Goal: Task Accomplishment & Management: Complete application form

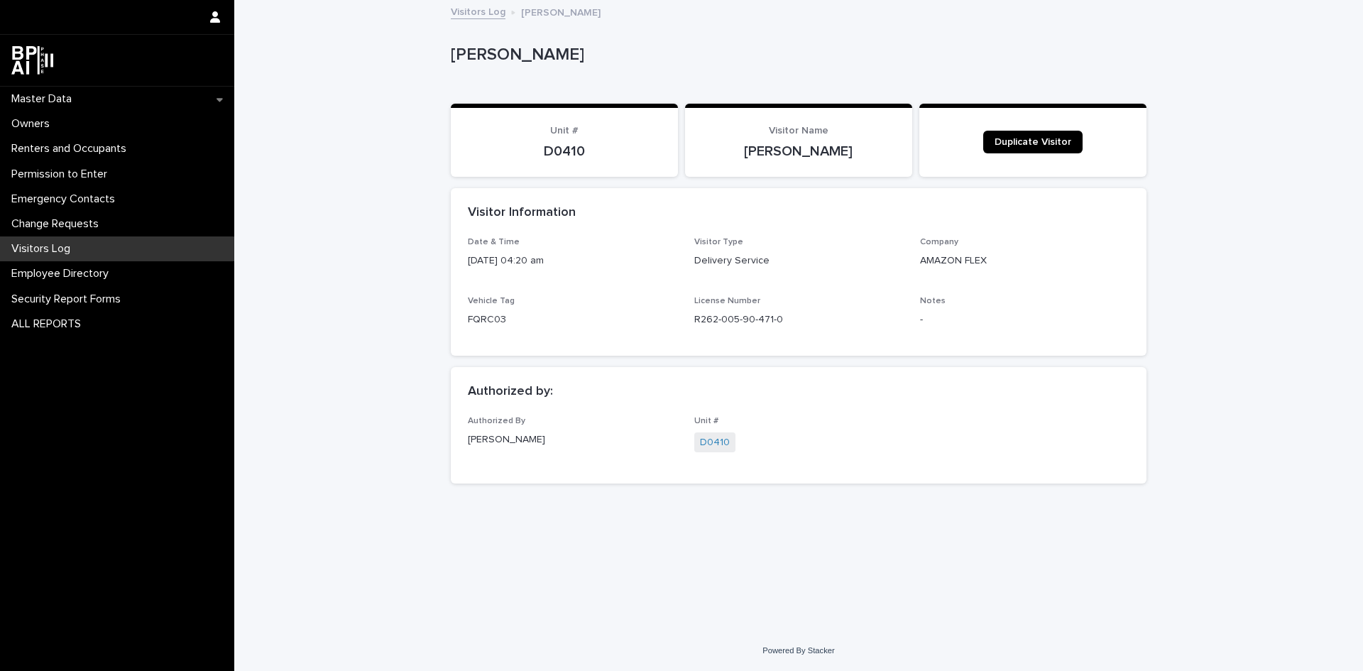
click at [1025, 522] on div "Loading... Saving… Loading... Saving… ALEXANDER REYES ALEXANDER REYES Sorry, th…" at bounding box center [799, 297] width 710 height 593
click at [119, 254] on div "Visitors Log" at bounding box center [117, 248] width 234 height 25
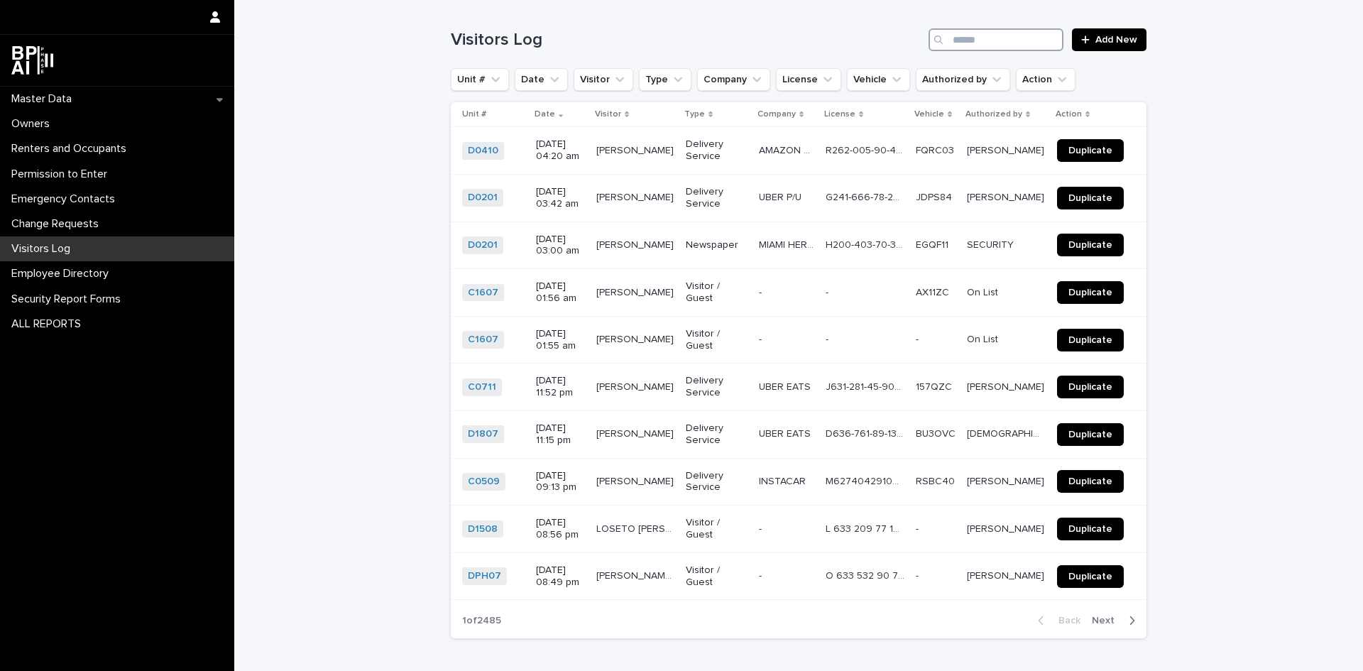
click at [990, 35] on input "Search" at bounding box center [996, 39] width 135 height 23
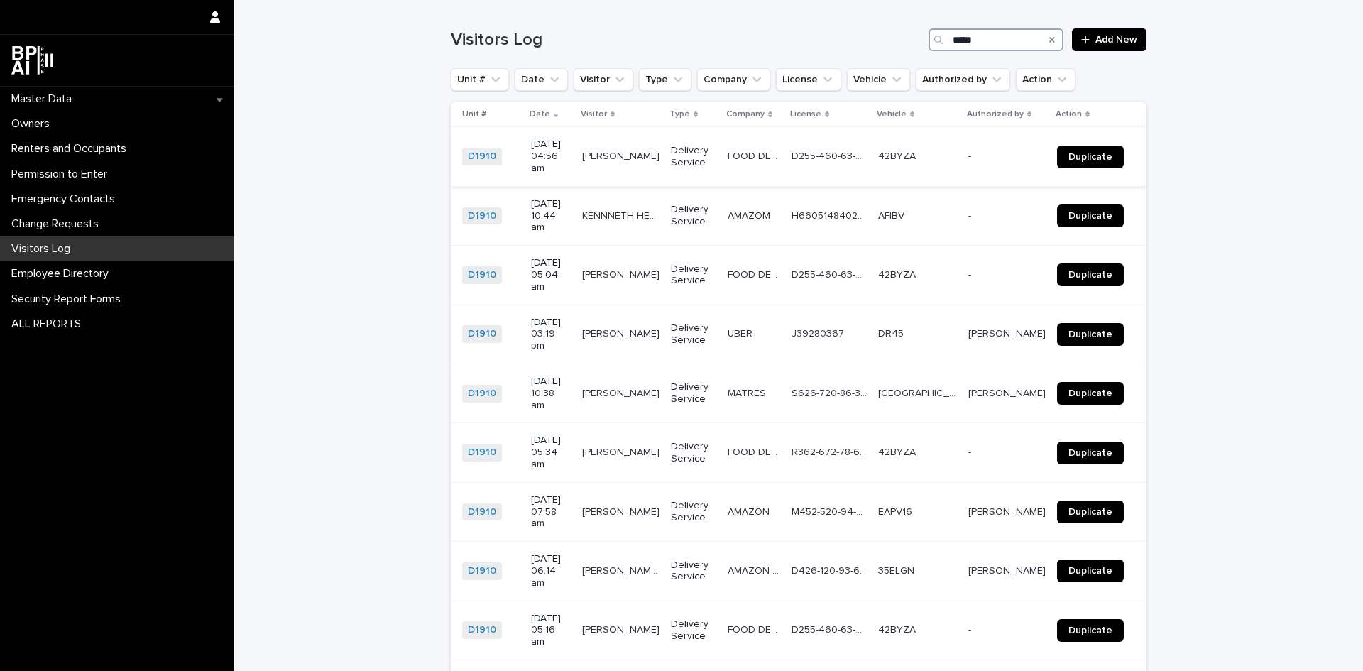
type input "*****"
click at [1102, 146] on link "Duplicate" at bounding box center [1090, 157] width 67 height 23
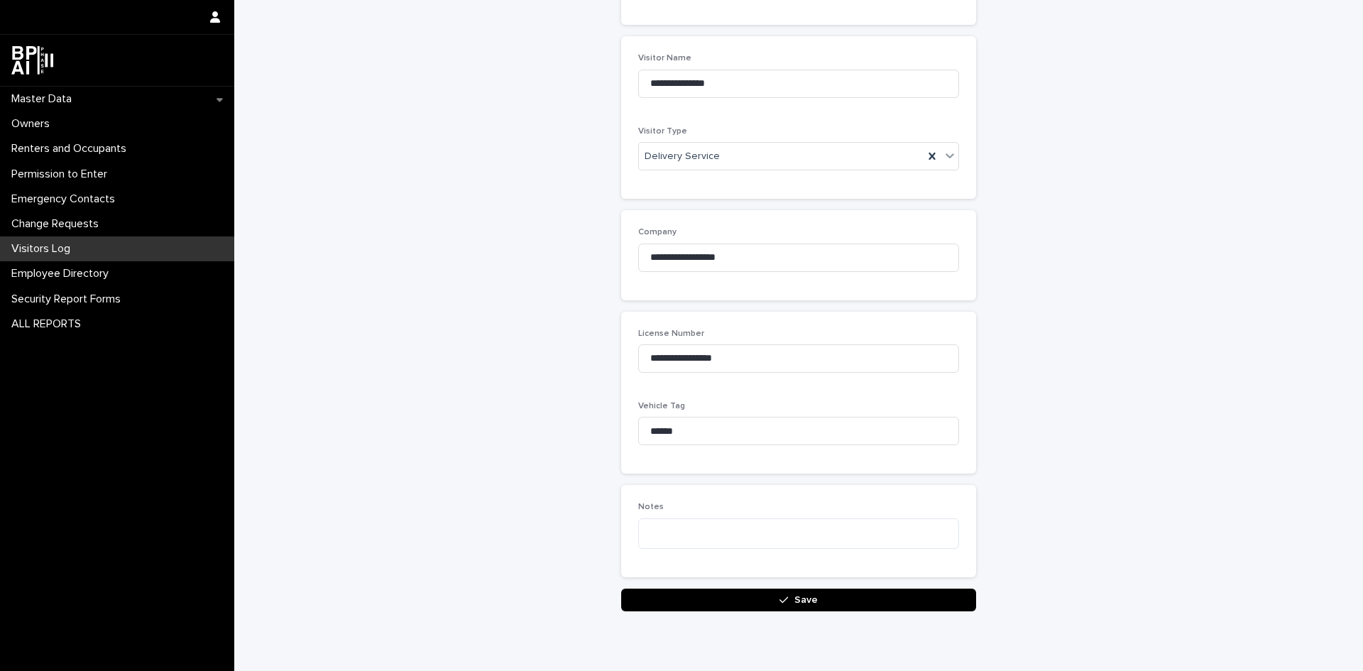
scroll to position [270, 0]
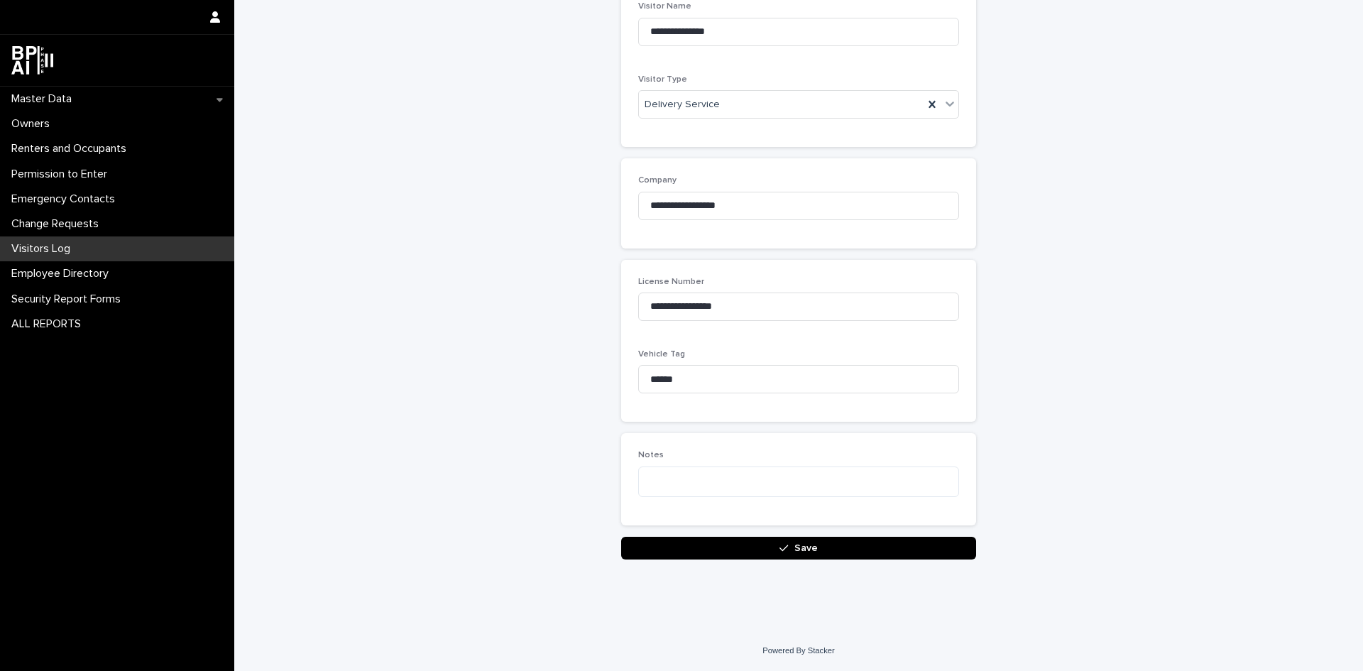
click at [816, 554] on button "Save" at bounding box center [798, 548] width 355 height 23
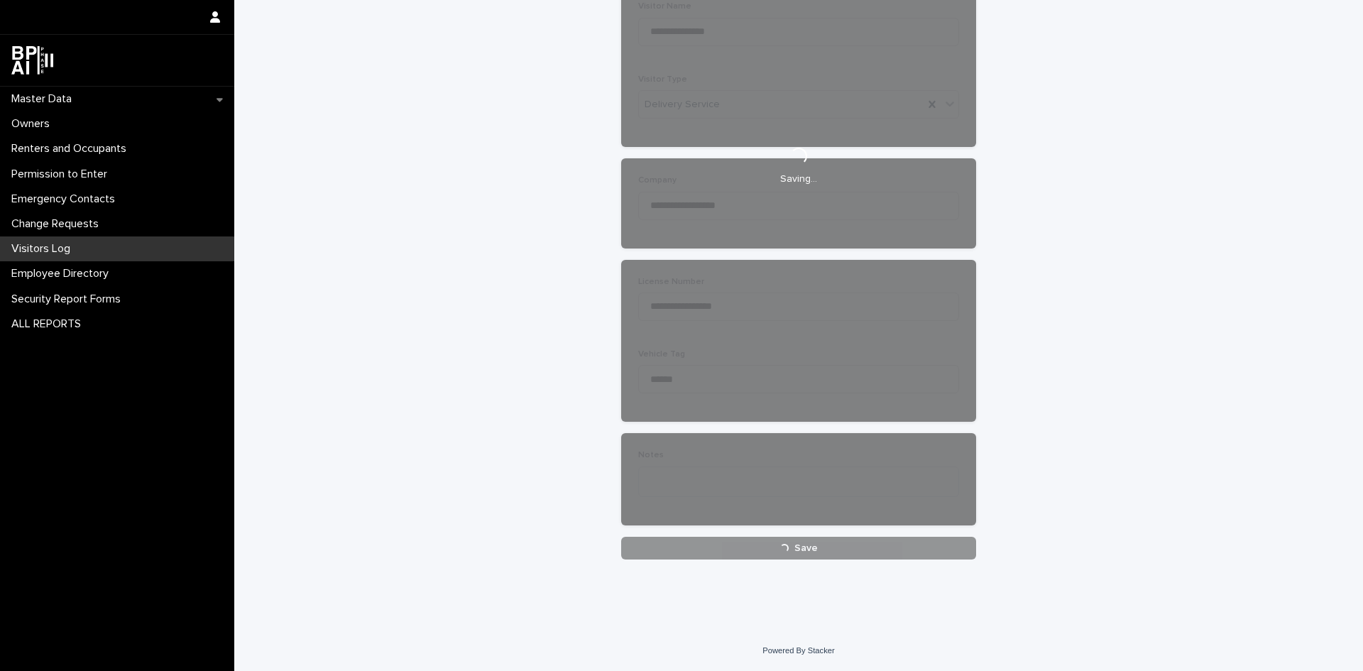
click at [1232, 434] on div "**********" at bounding box center [798, 180] width 1129 height 899
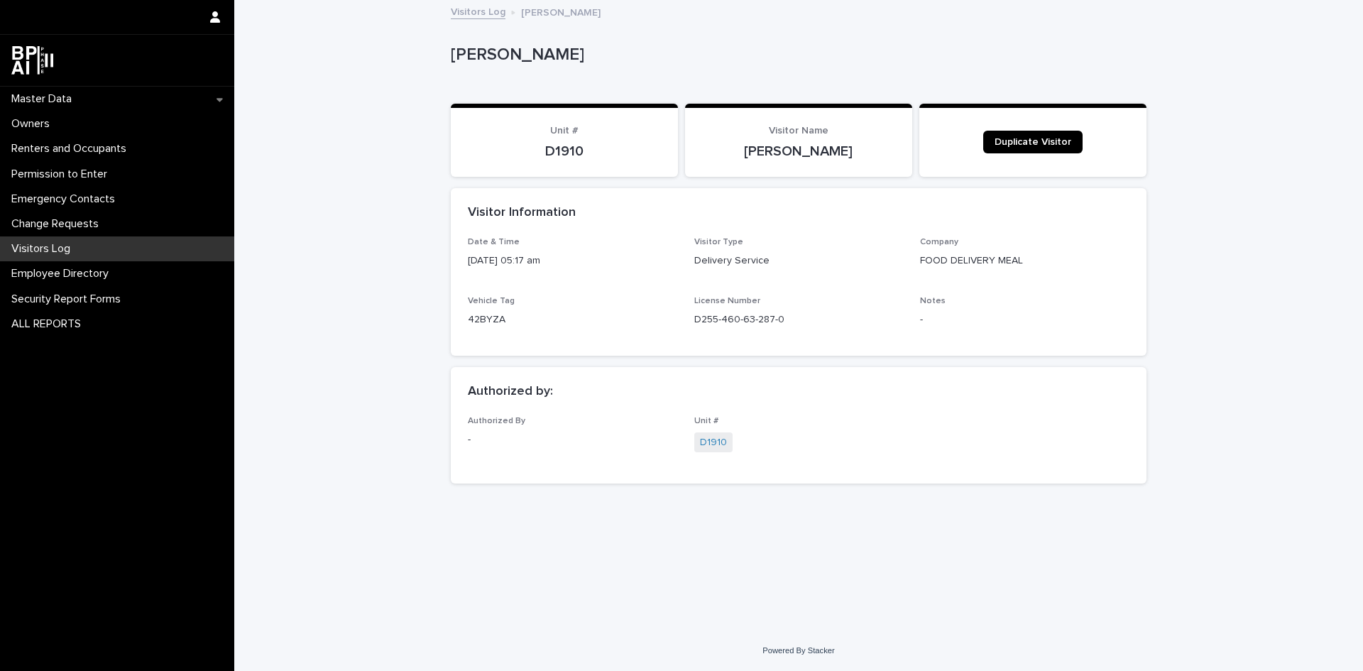
click at [82, 246] on div "Visitors Log" at bounding box center [117, 248] width 234 height 25
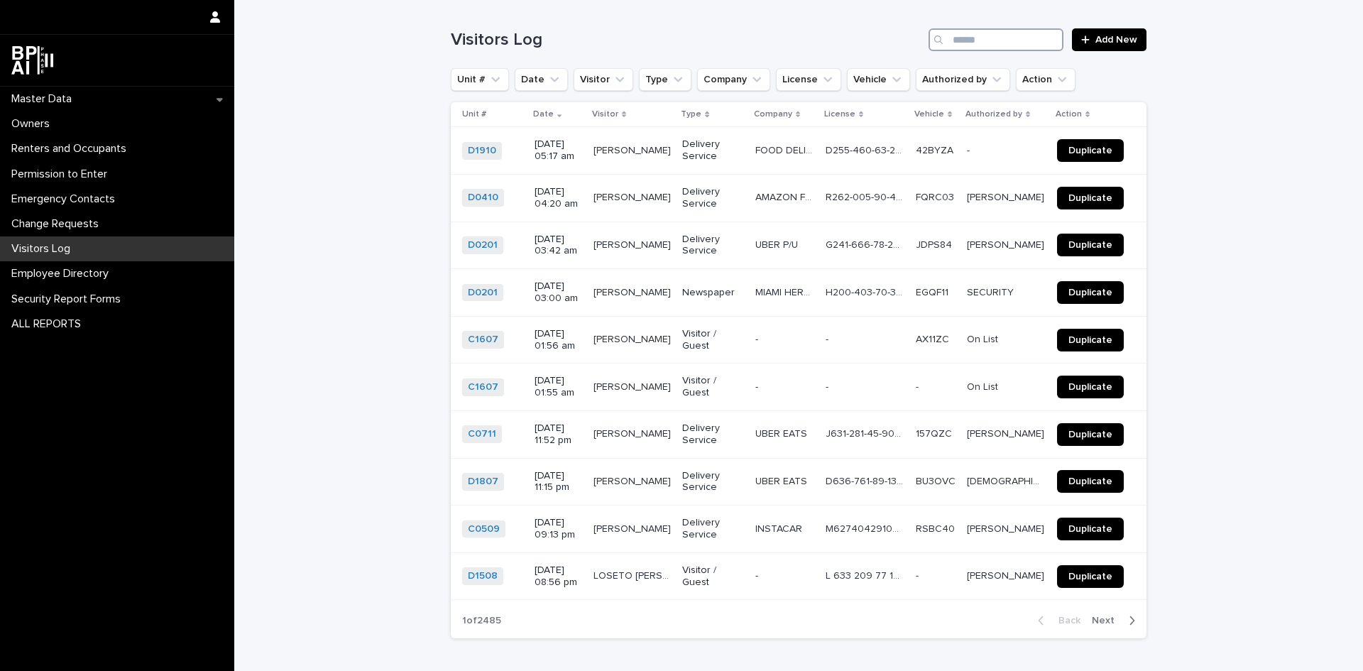
click at [998, 45] on input "Search" at bounding box center [996, 39] width 135 height 23
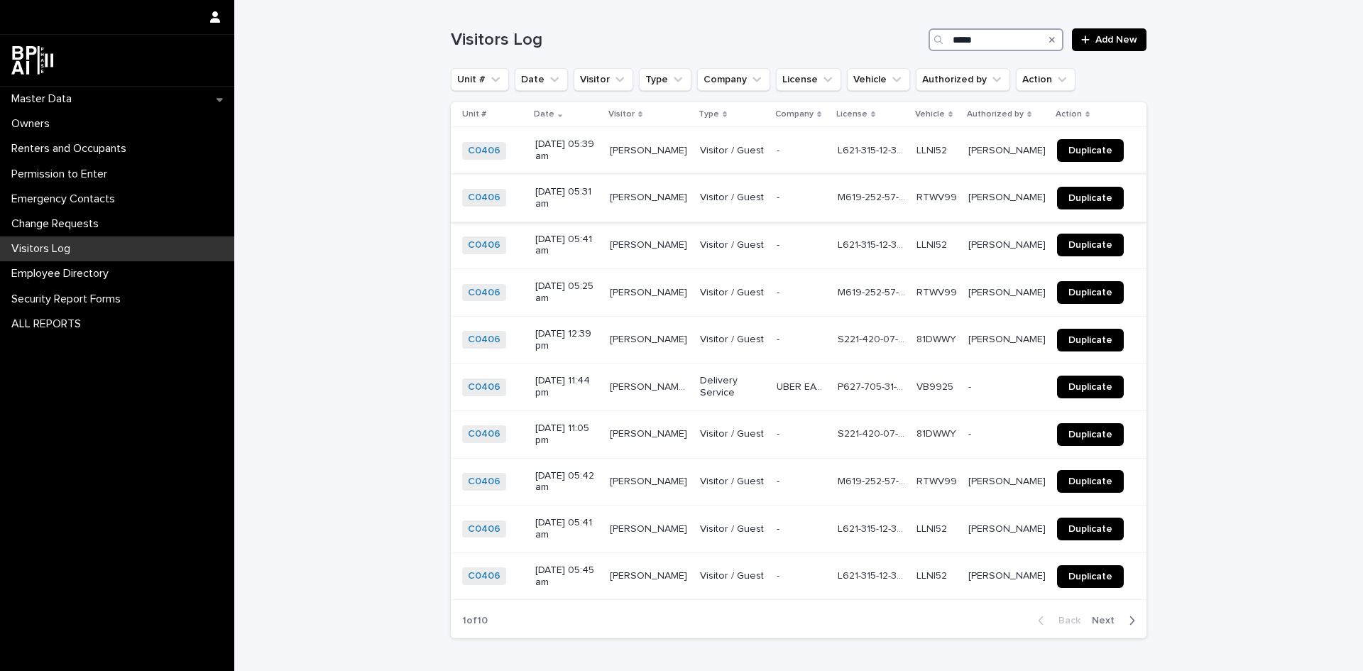
type input "*****"
click at [1070, 196] on span "Duplicate" at bounding box center [1090, 198] width 44 height 10
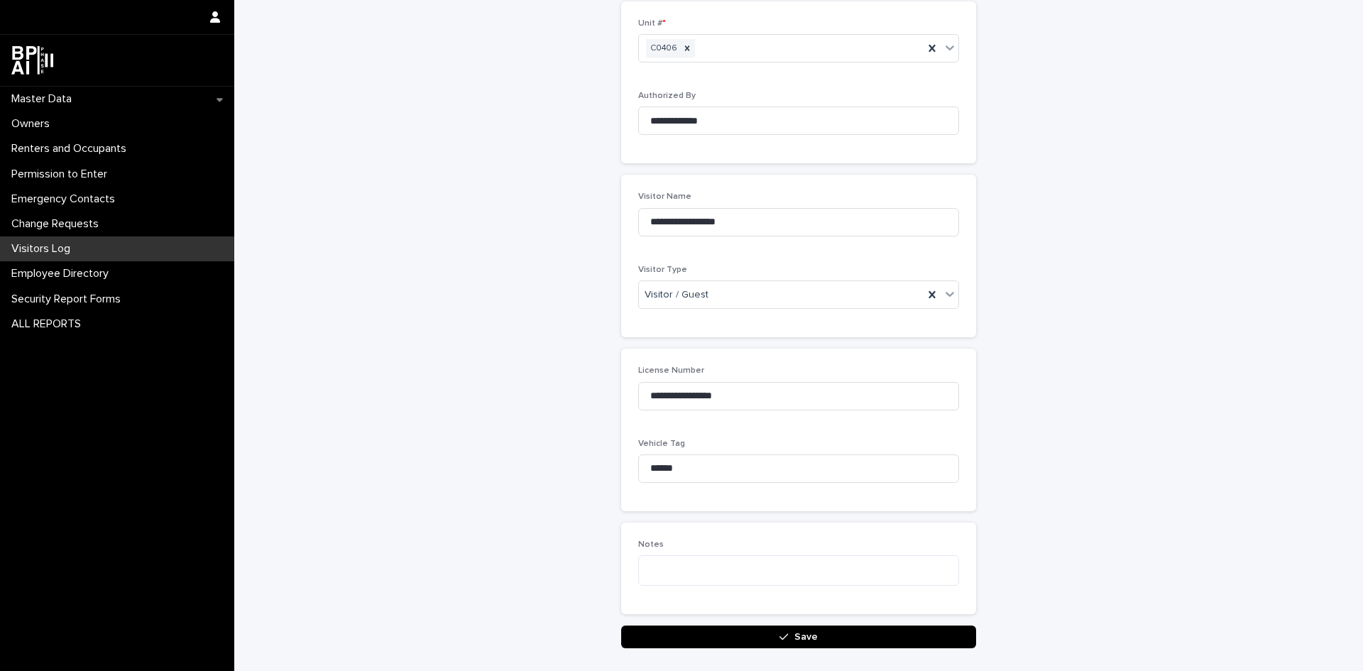
scroll to position [169, 0]
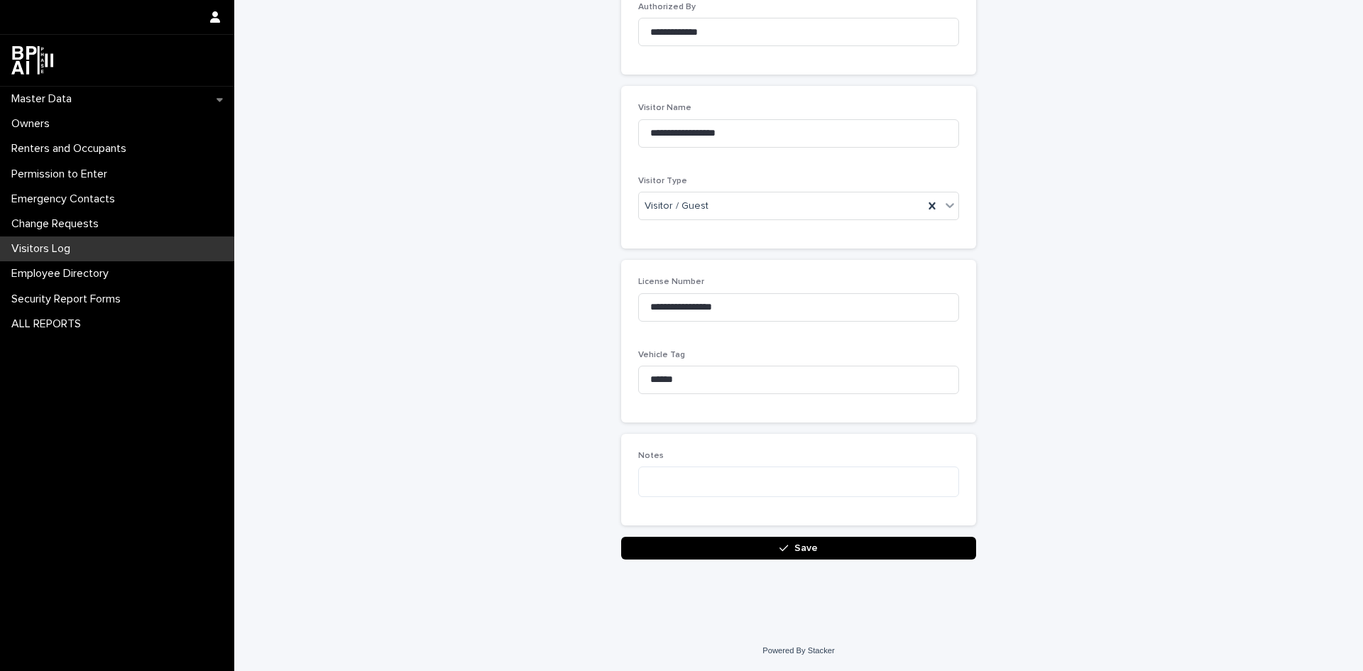
click at [746, 554] on button "Save" at bounding box center [798, 548] width 355 height 23
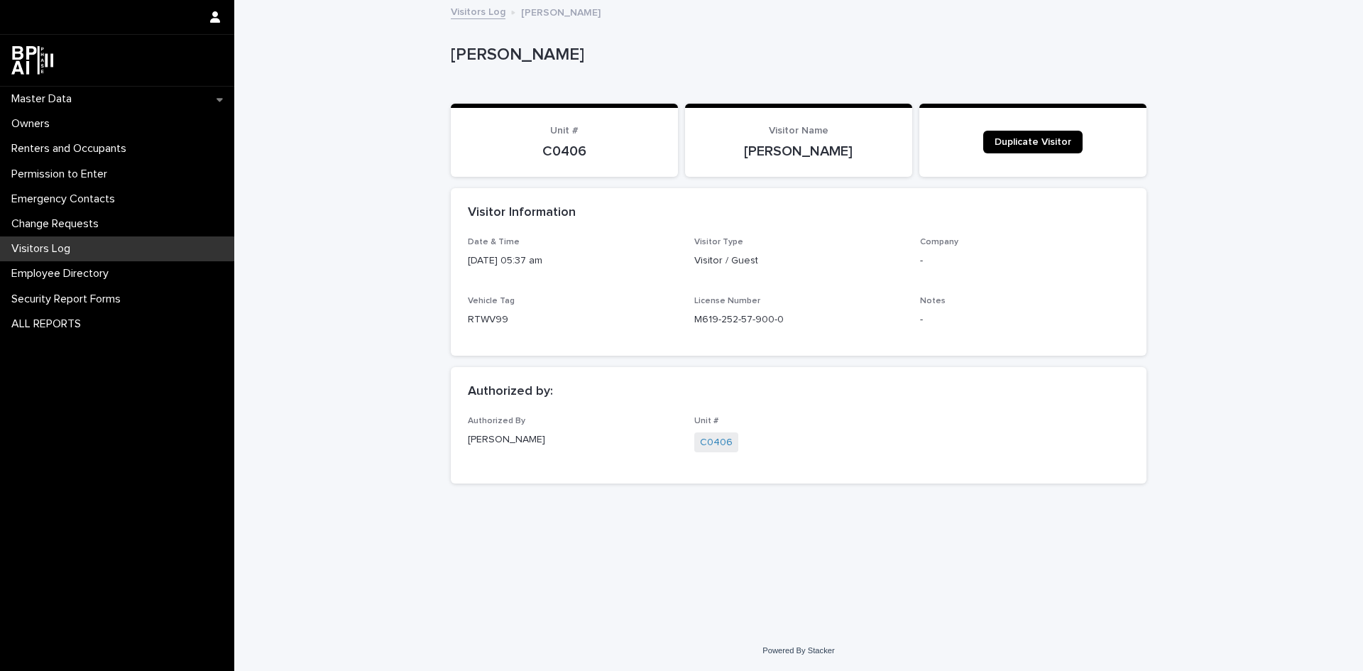
click at [484, 9] on link "Visitors Log" at bounding box center [478, 11] width 55 height 16
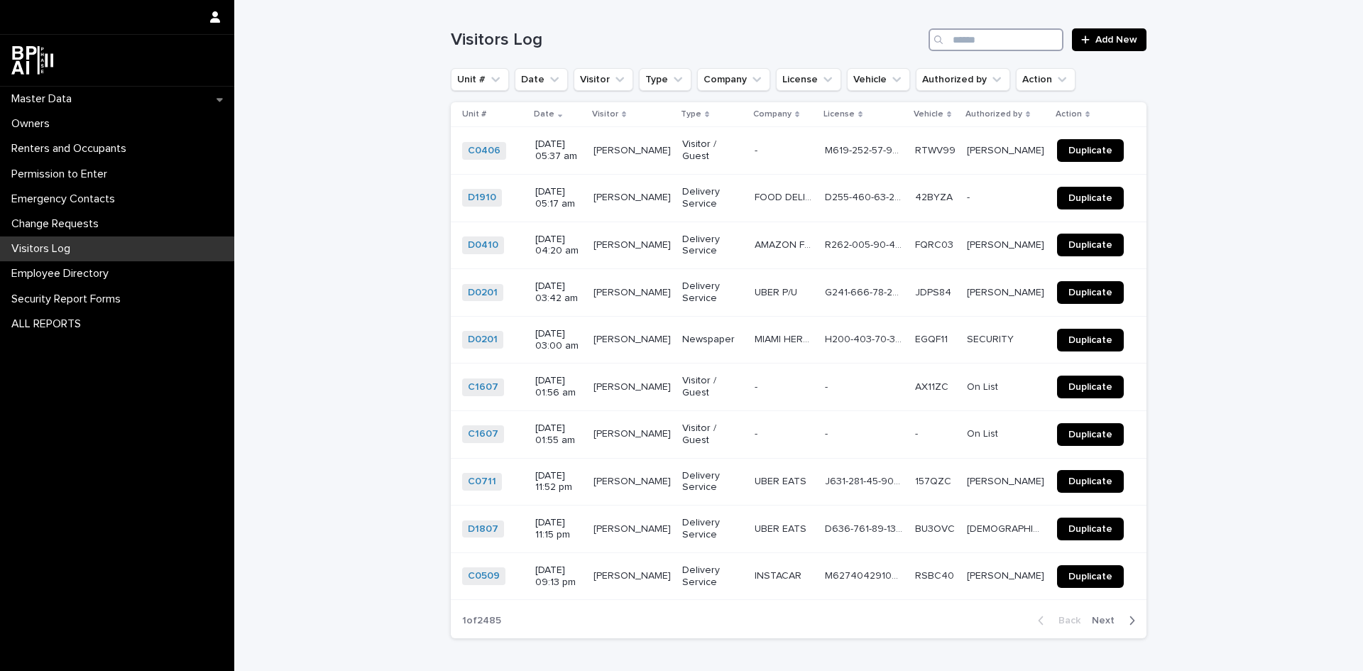
click at [974, 41] on input "Search" at bounding box center [996, 39] width 135 height 23
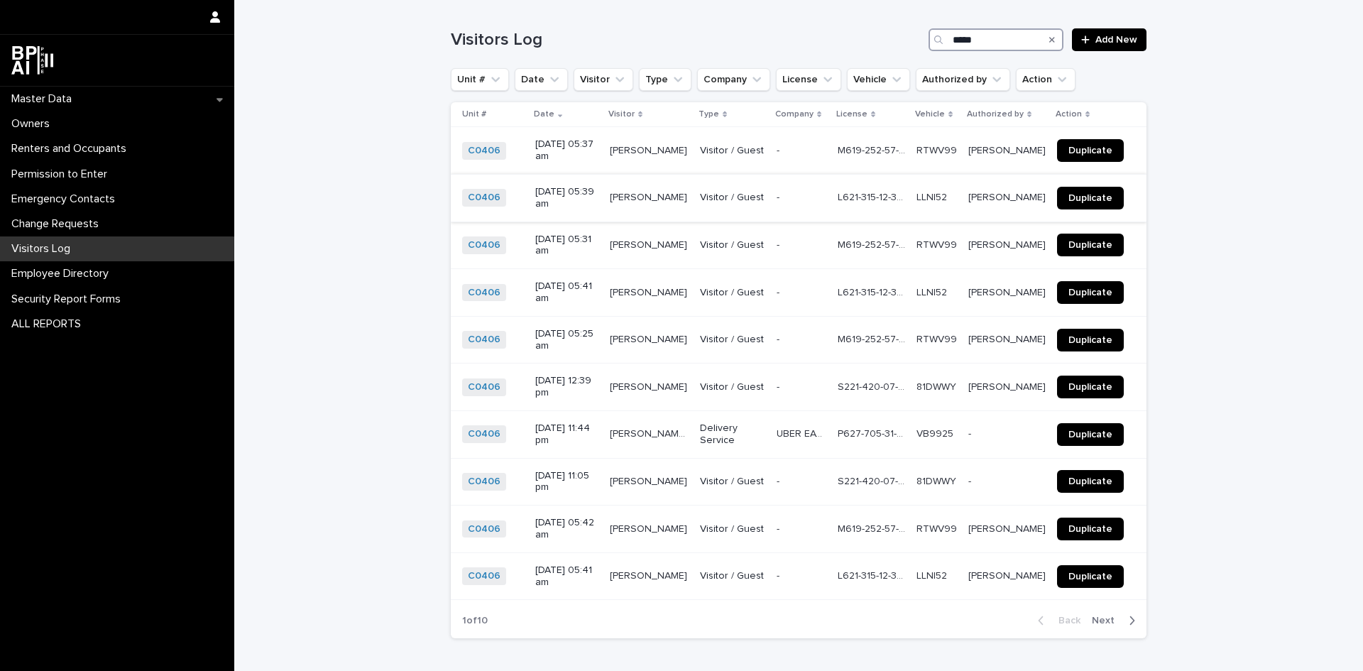
type input "*****"
click at [1098, 194] on span "Duplicate" at bounding box center [1090, 198] width 44 height 10
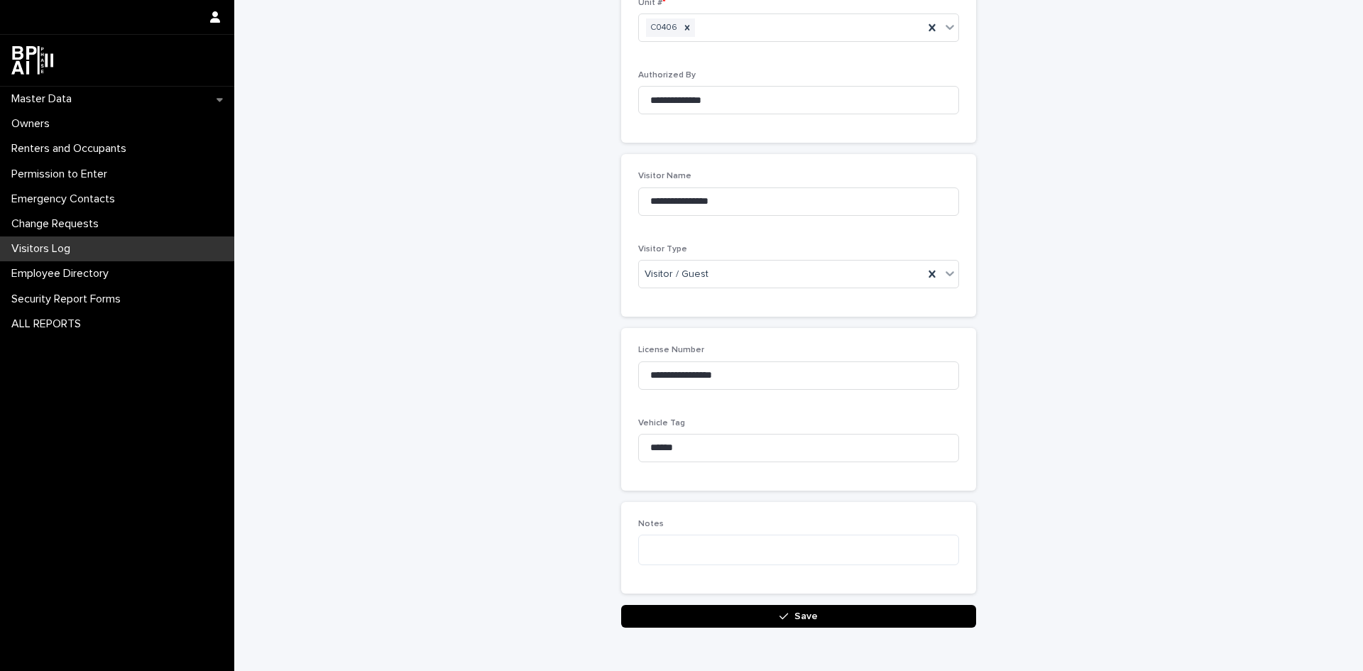
scroll to position [169, 0]
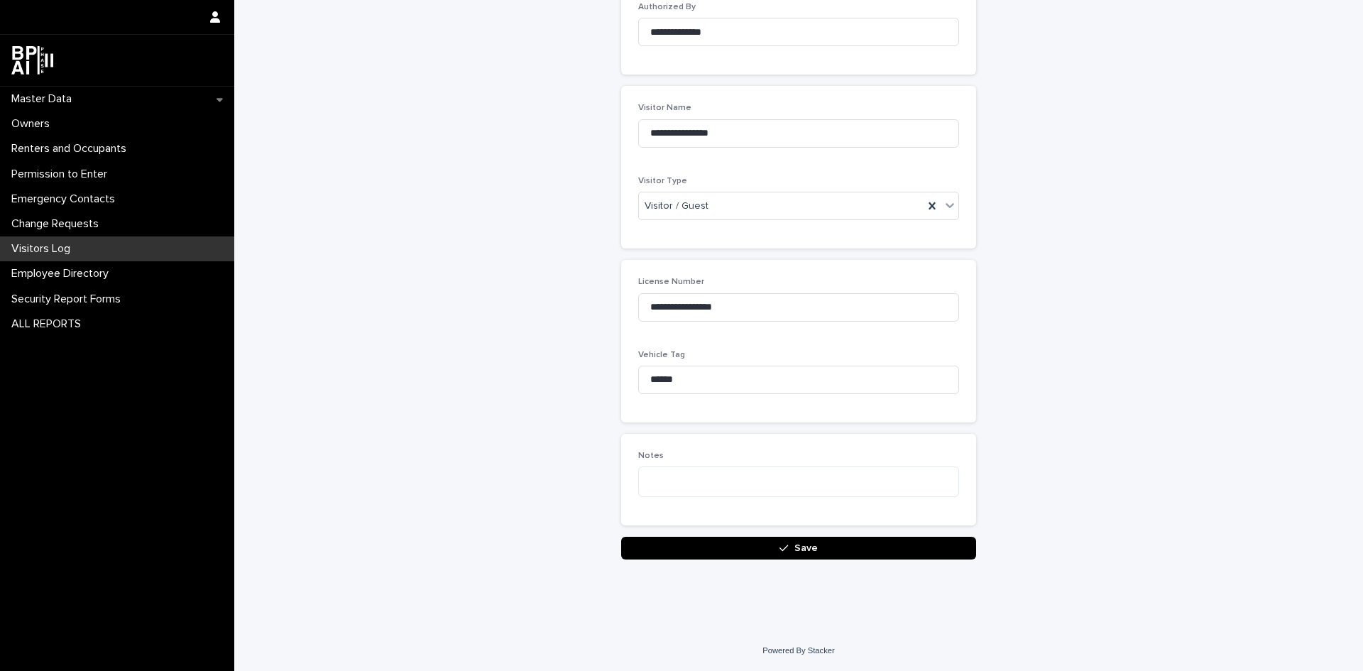
click at [845, 554] on button "Save" at bounding box center [798, 548] width 355 height 23
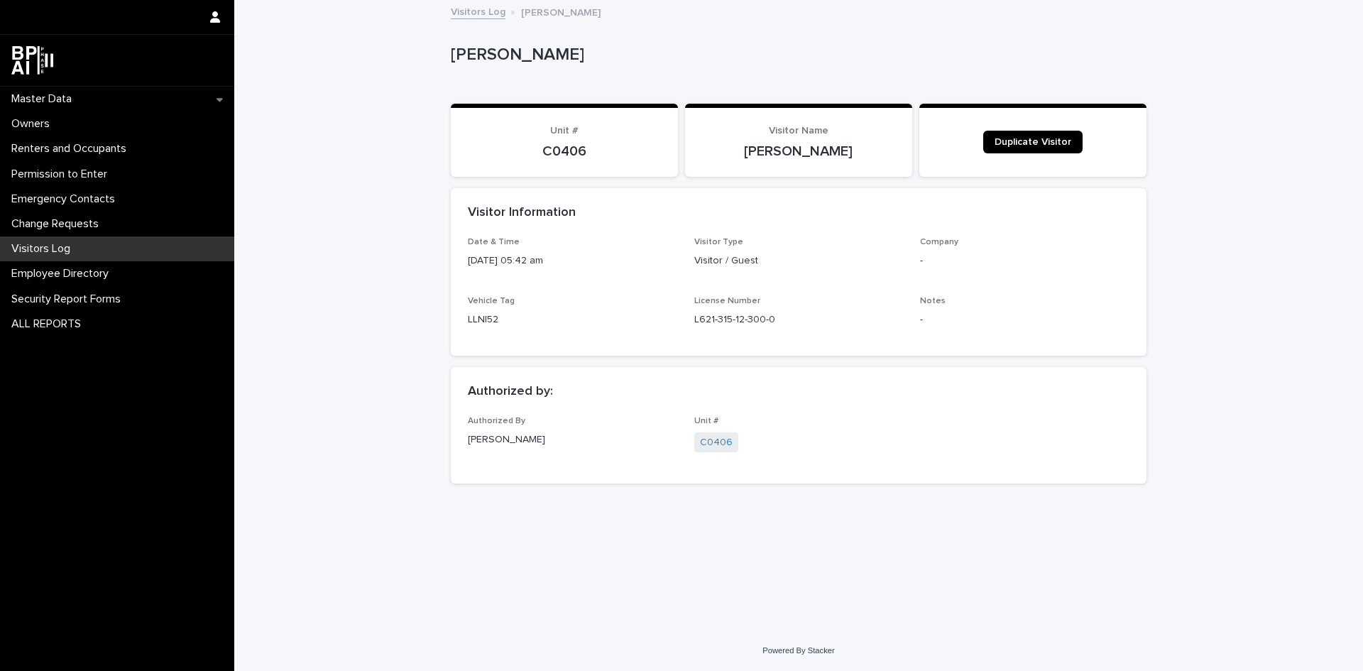
click at [58, 256] on div "Visitors Log" at bounding box center [117, 248] width 234 height 25
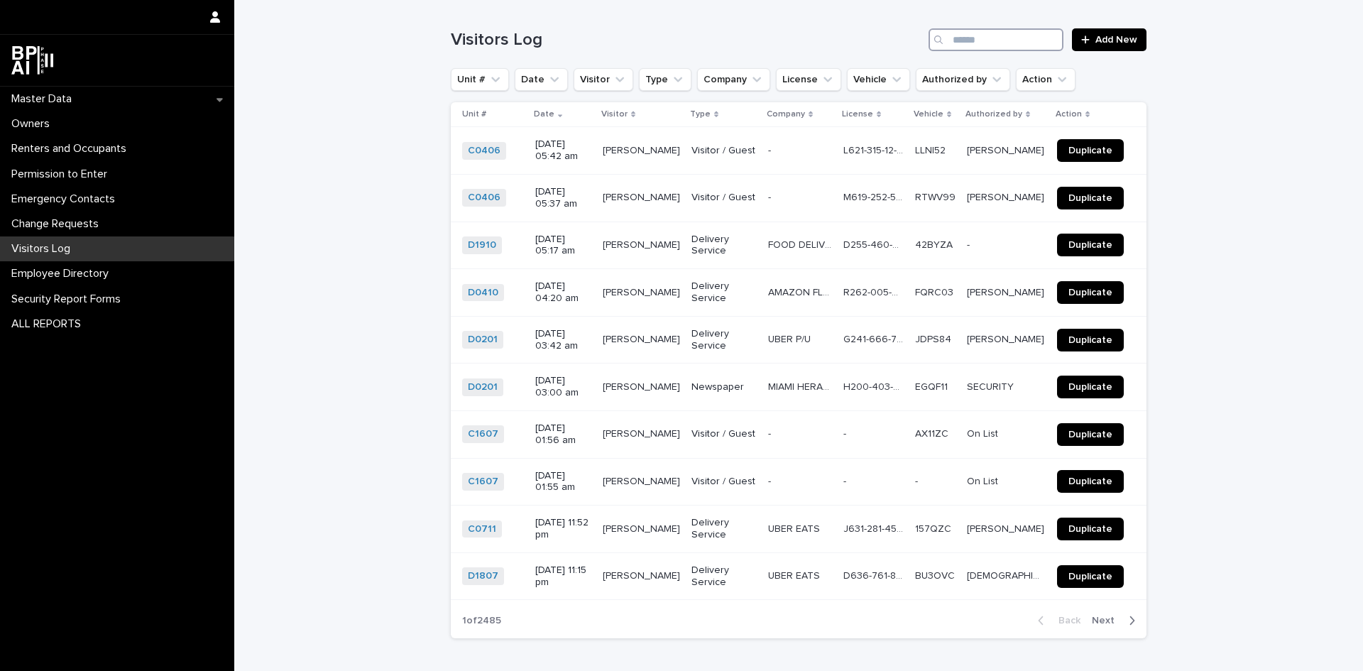
click at [997, 33] on input "Search" at bounding box center [996, 39] width 135 height 23
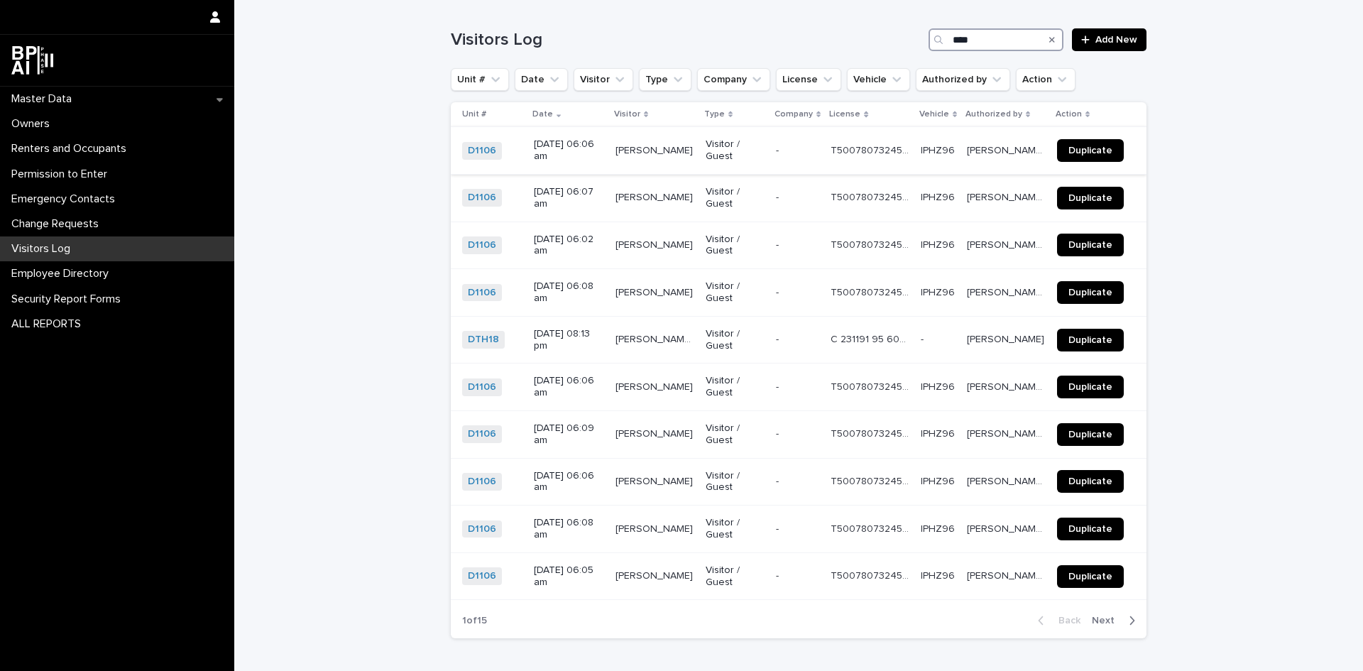
type input "****"
click at [1097, 146] on span "Duplicate" at bounding box center [1090, 151] width 44 height 10
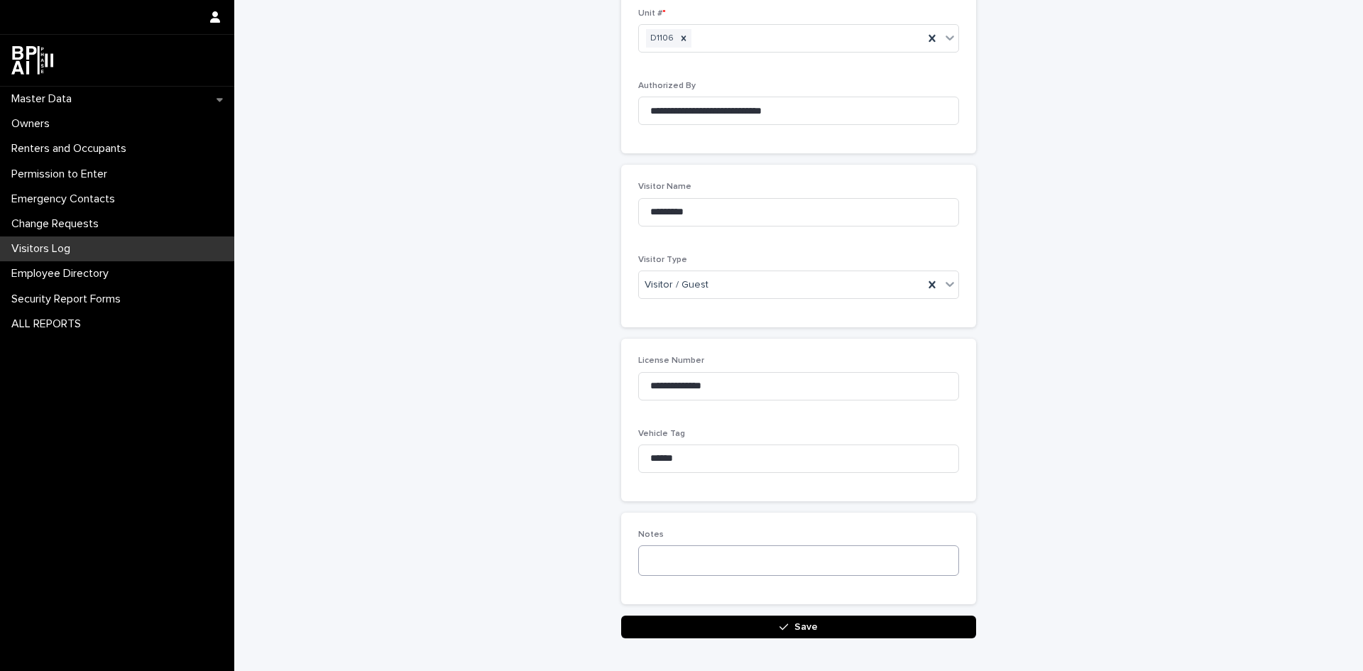
scroll to position [169, 0]
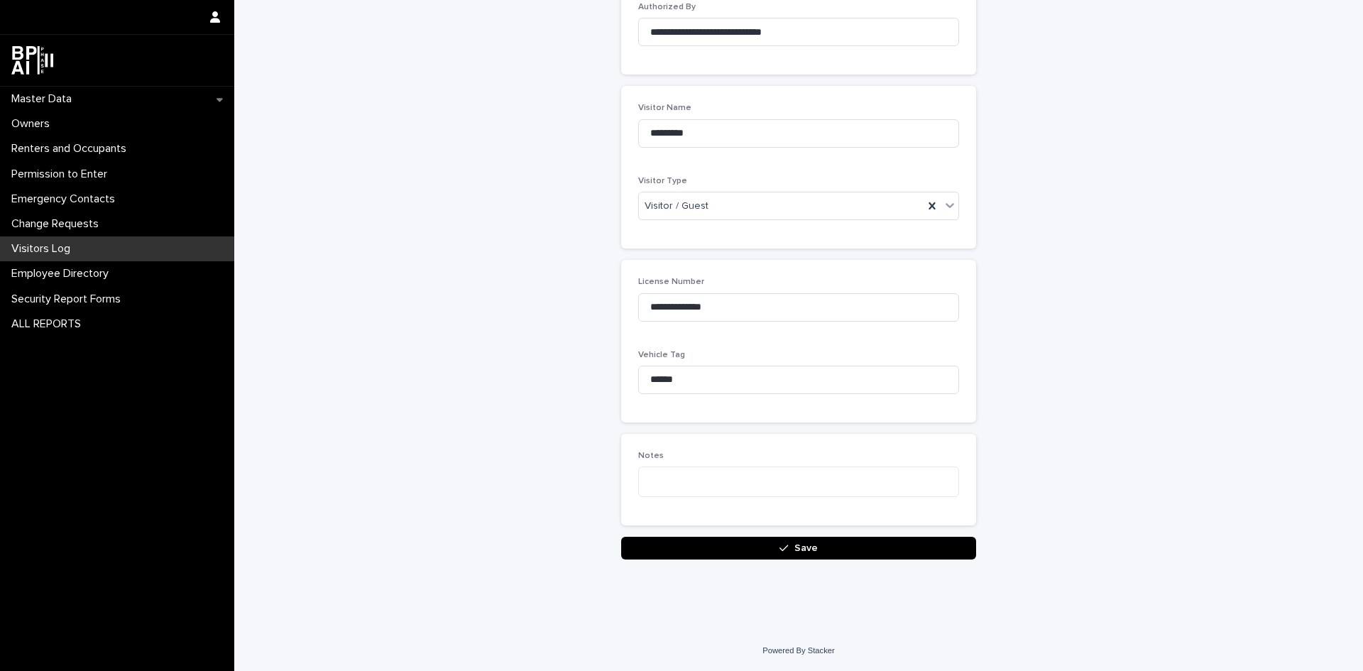
click at [876, 544] on button "Save" at bounding box center [798, 548] width 355 height 23
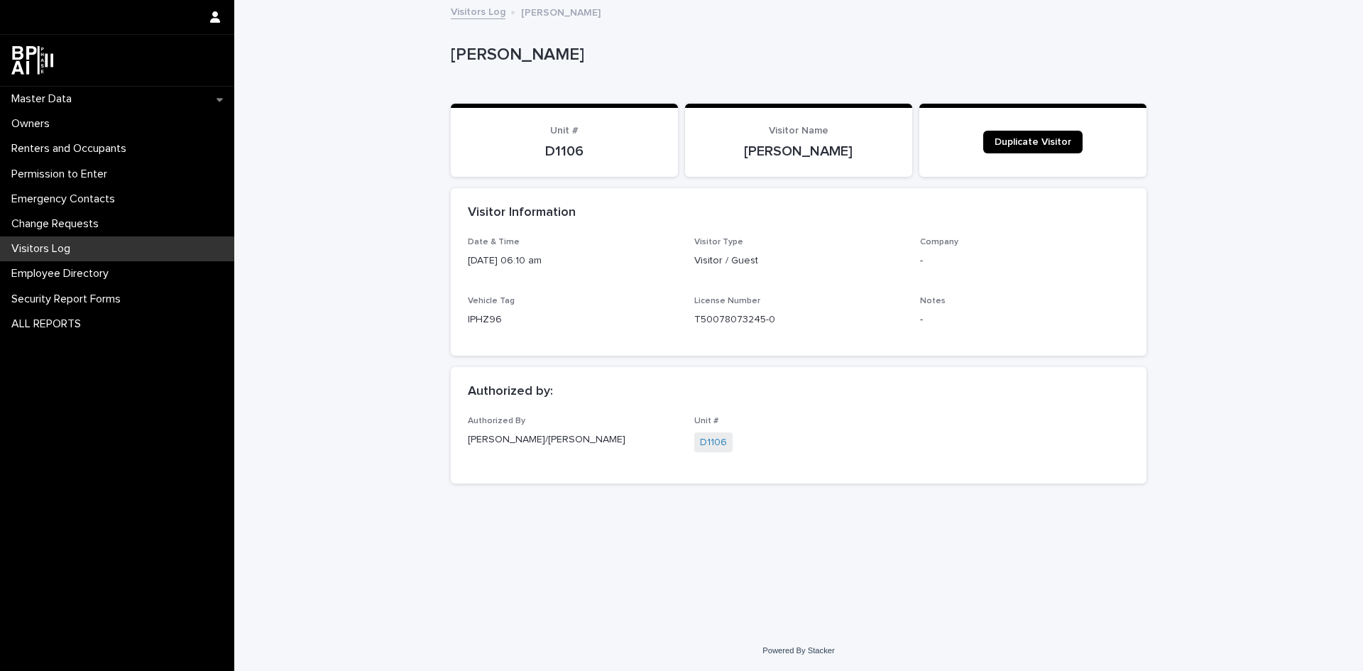
click at [97, 244] on div "Visitors Log" at bounding box center [117, 248] width 234 height 25
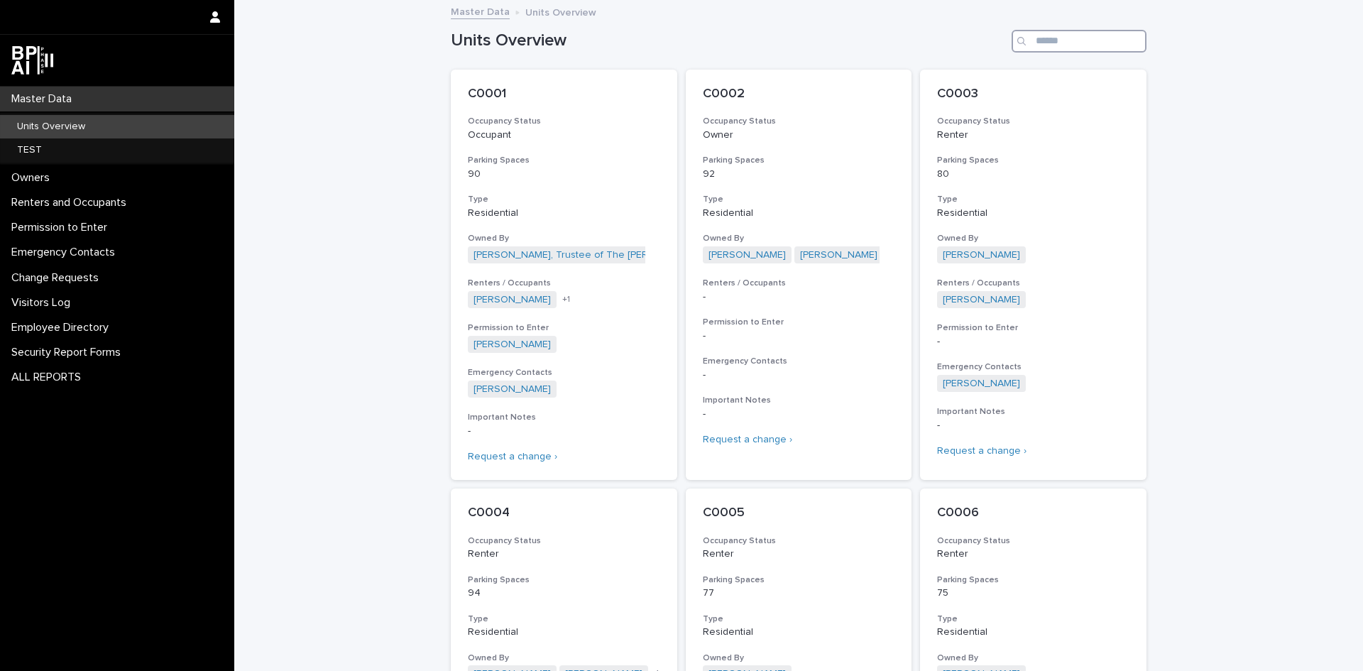
click at [1076, 48] on input "Search" at bounding box center [1079, 41] width 135 height 23
click at [1077, 46] on input "Search" at bounding box center [1079, 41] width 135 height 23
click at [1078, 44] on input "Search" at bounding box center [1079, 41] width 135 height 23
click at [48, 128] on p "Units Overview" at bounding box center [51, 127] width 91 height 12
